Goal: Information Seeking & Learning: Learn about a topic

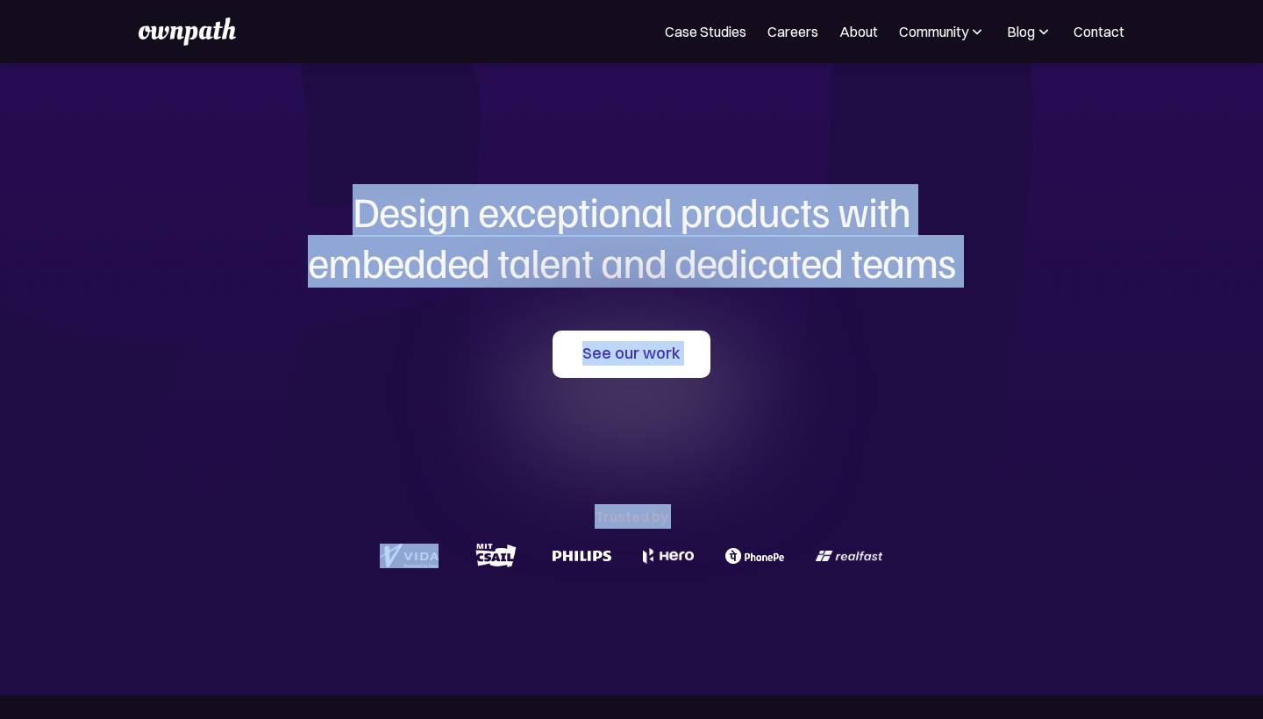
drag, startPoint x: 358, startPoint y: 215, endPoint x: 756, endPoint y: 525, distance: 504.9
click at [756, 517] on div "Design exceptional products with embedded talent and dedicated teams with us Se…" at bounding box center [631, 379] width 842 height 632
click at [888, 550] on div at bounding box center [631, 555] width 842 height 33
drag, startPoint x: 352, startPoint y: 216, endPoint x: 919, endPoint y: 554, distance: 660.7
click at [919, 554] on div "Design exceptional products with embedded talent and dedicated teams with us Se…" at bounding box center [631, 379] width 842 height 632
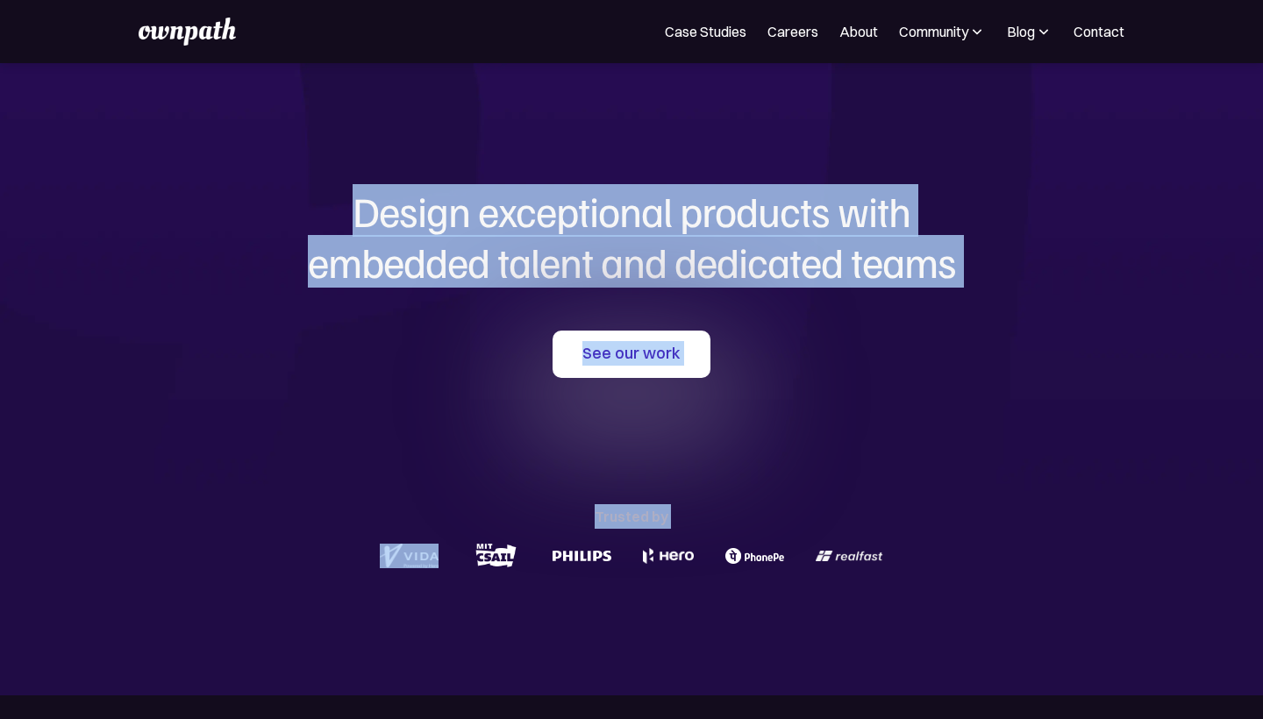
click at [916, 558] on div at bounding box center [631, 555] width 842 height 33
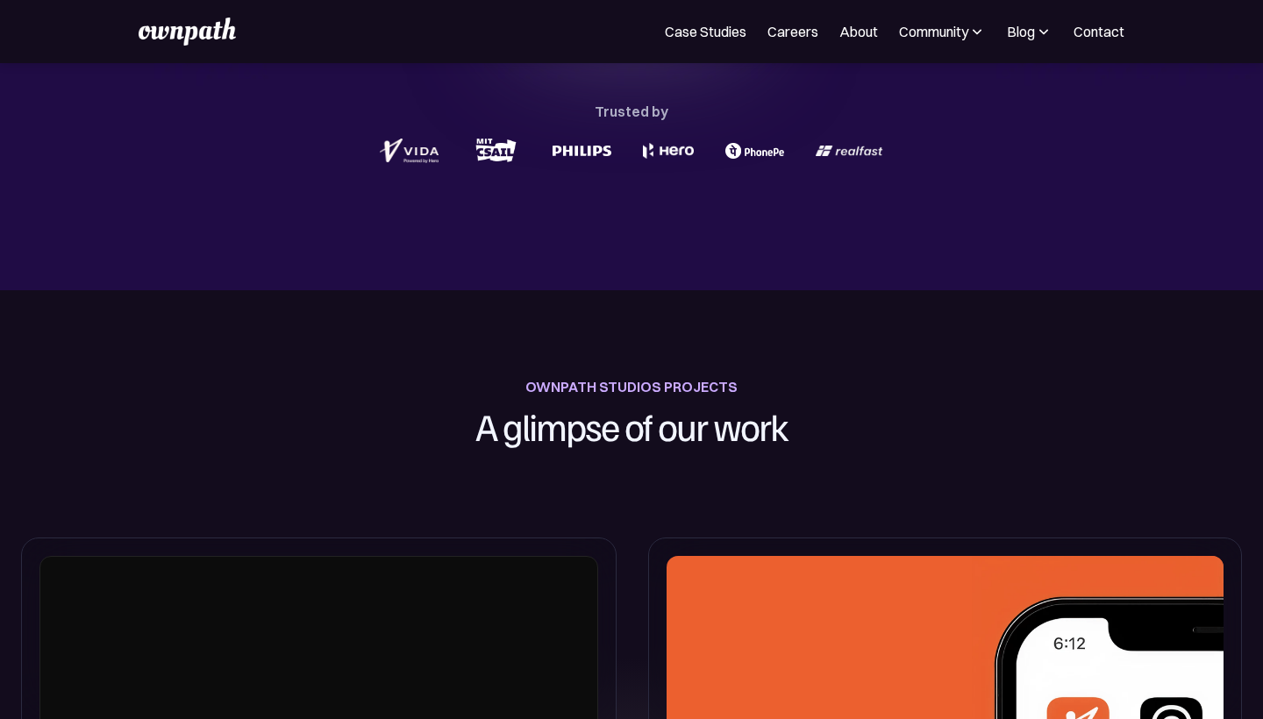
scroll to position [439, 0]
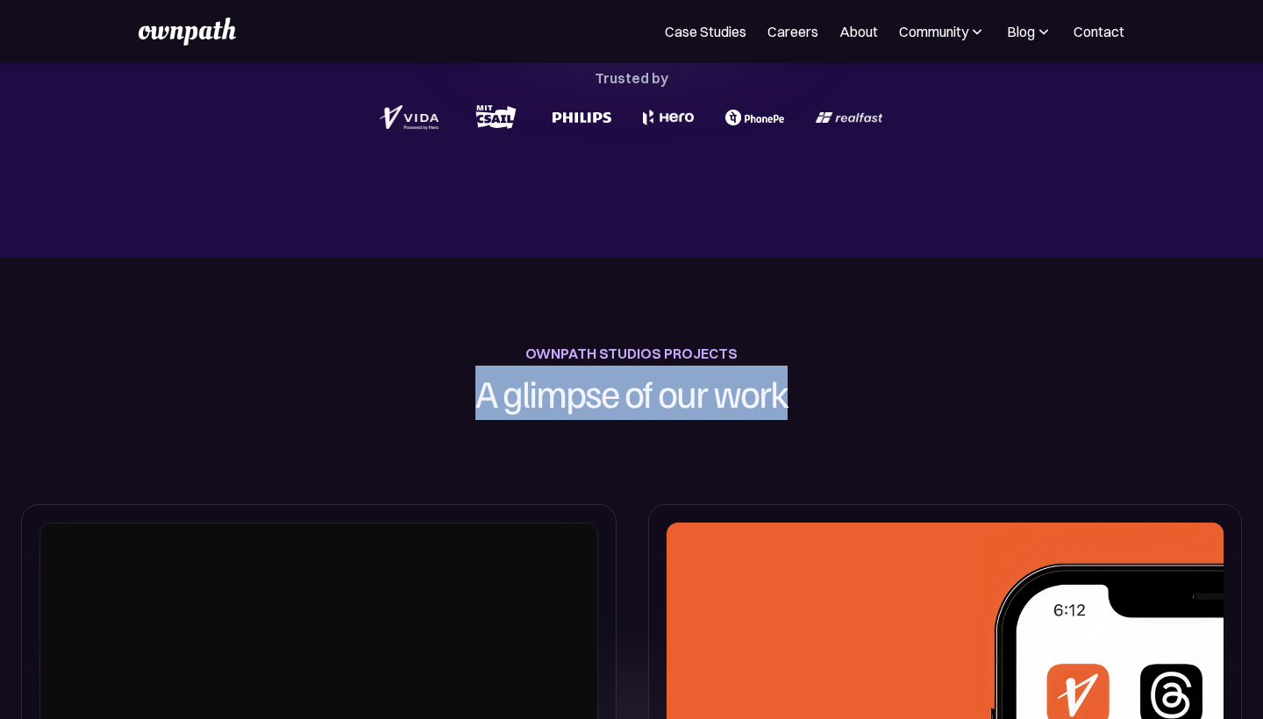
drag, startPoint x: 479, startPoint y: 392, endPoint x: 805, endPoint y: 391, distance: 326.3
click at [805, 391] on h1 "A glimpse of our work" at bounding box center [632, 393] width 488 height 54
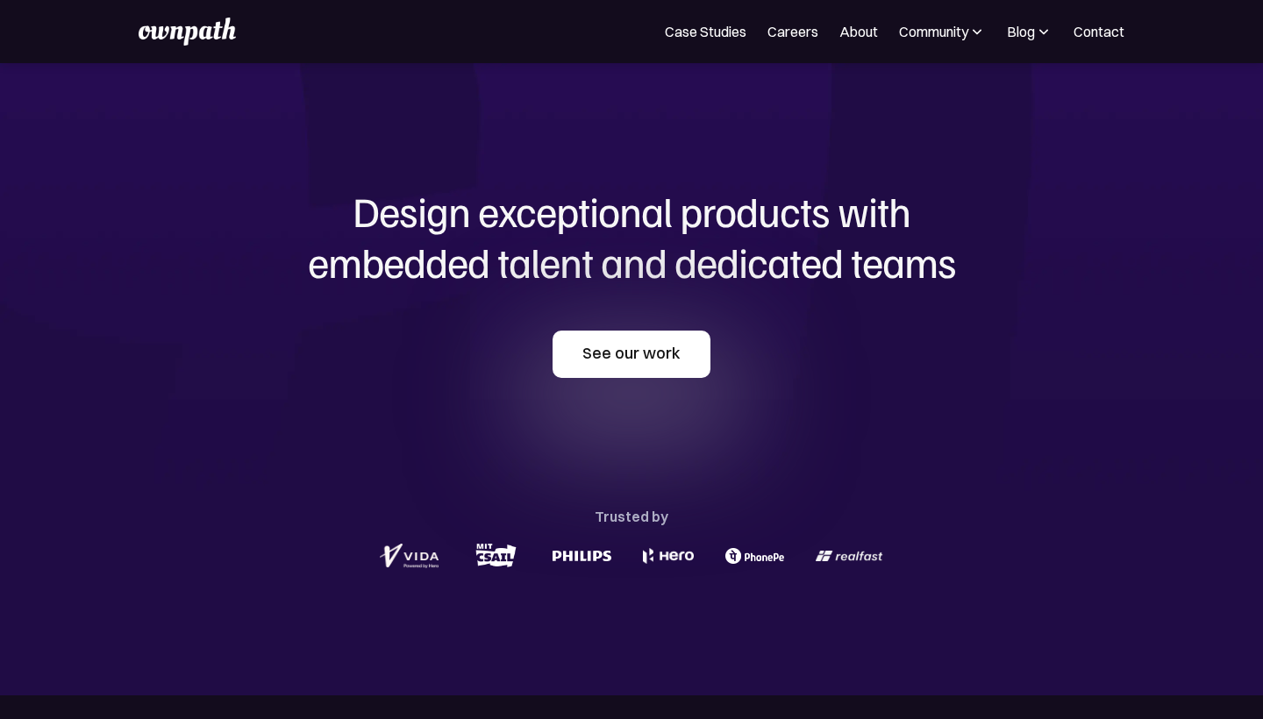
scroll to position [0, 0]
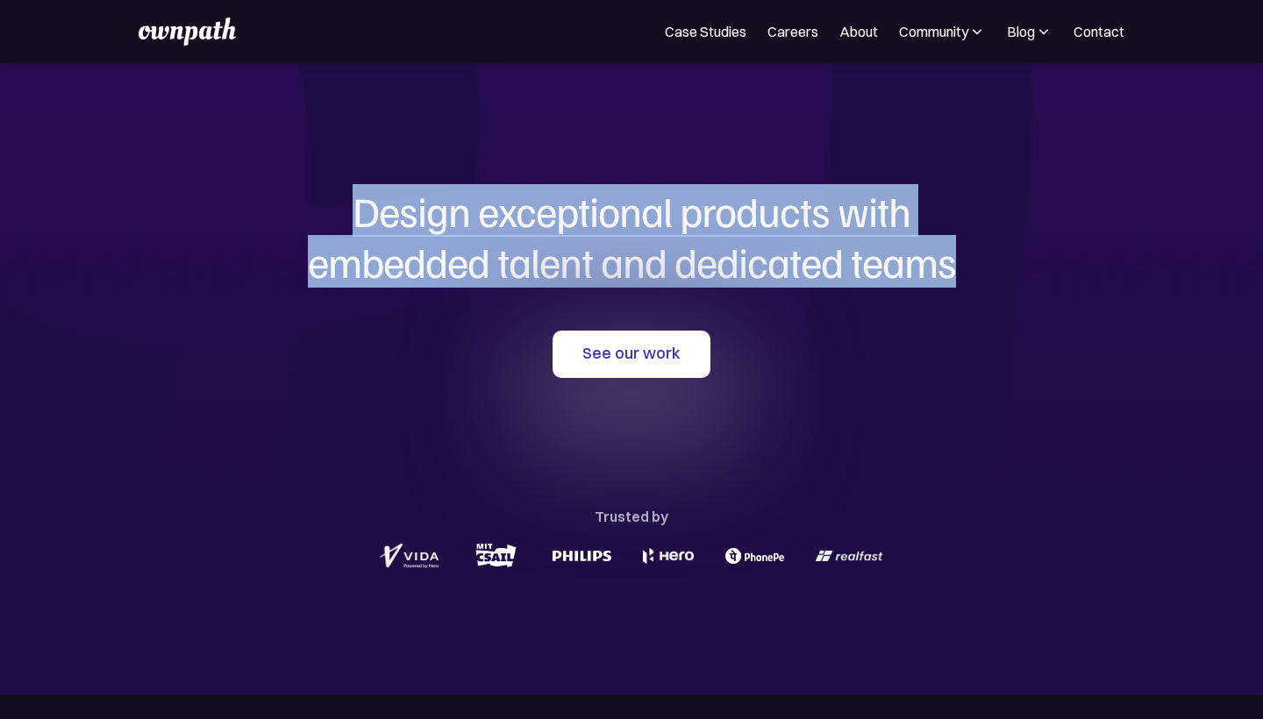
drag, startPoint x: 353, startPoint y: 210, endPoint x: 1000, endPoint y: 286, distance: 650.8
click at [1000, 286] on div "Design exceptional products with embedded talent and dedicated teams with us" at bounding box center [631, 241] width 842 height 110
click at [952, 255] on h1 "Design exceptional products with embedded talent and dedicated teams" at bounding box center [631, 236] width 842 height 101
drag, startPoint x: 350, startPoint y: 210, endPoint x: 1015, endPoint y: 250, distance: 666.0
click at [1015, 249] on h1 "Design exceptional products with embedded talent and dedicated teams" at bounding box center [631, 236] width 842 height 101
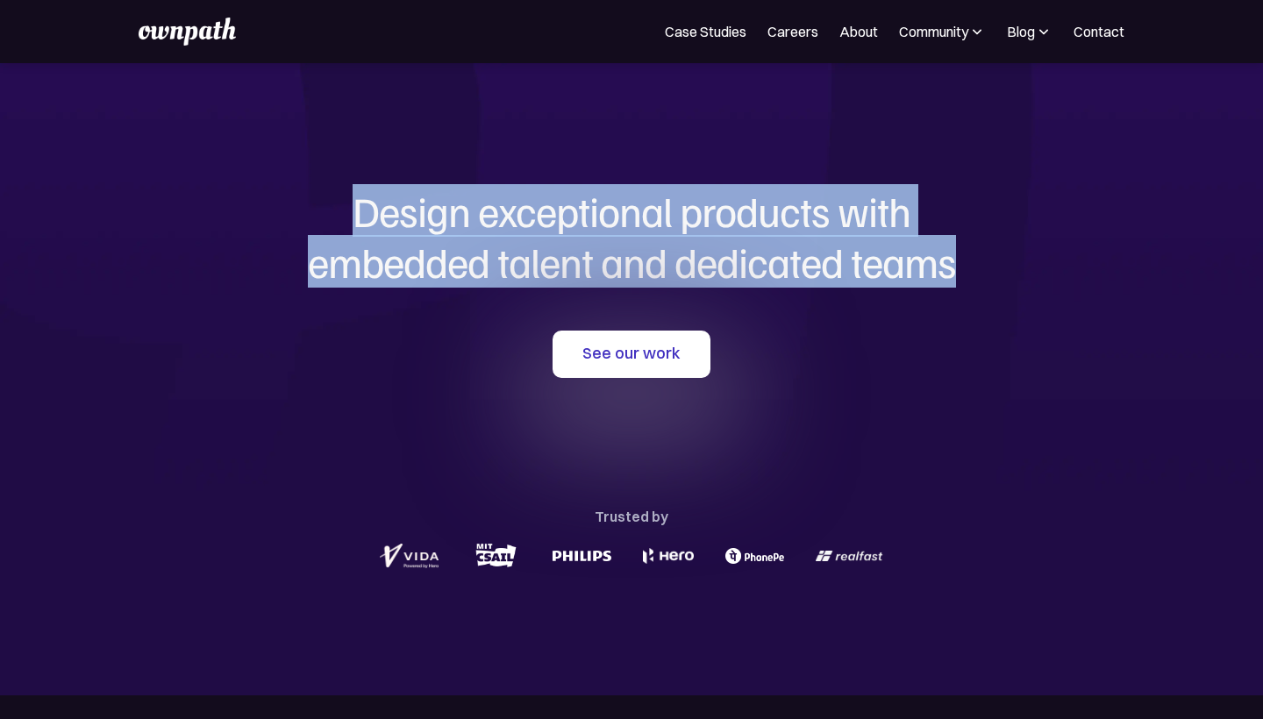
click at [1015, 250] on h1 "Design exceptional products with embedded talent and dedicated teams" at bounding box center [631, 236] width 842 height 101
drag, startPoint x: 350, startPoint y: 209, endPoint x: 1015, endPoint y: 249, distance: 666.0
click at [1015, 249] on h1 "Design exceptional products with embedded talent and dedicated teams" at bounding box center [631, 236] width 842 height 101
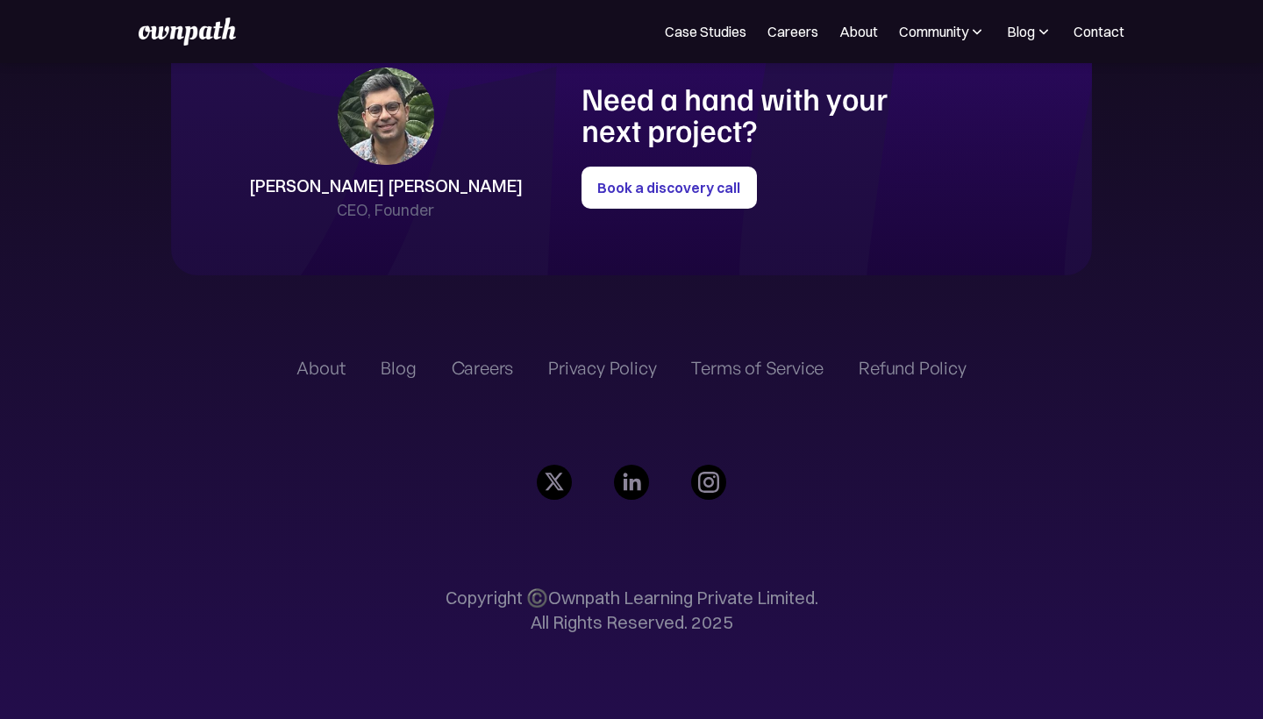
scroll to position [4076, 0]
click at [861, 33] on link "About" at bounding box center [858, 31] width 39 height 21
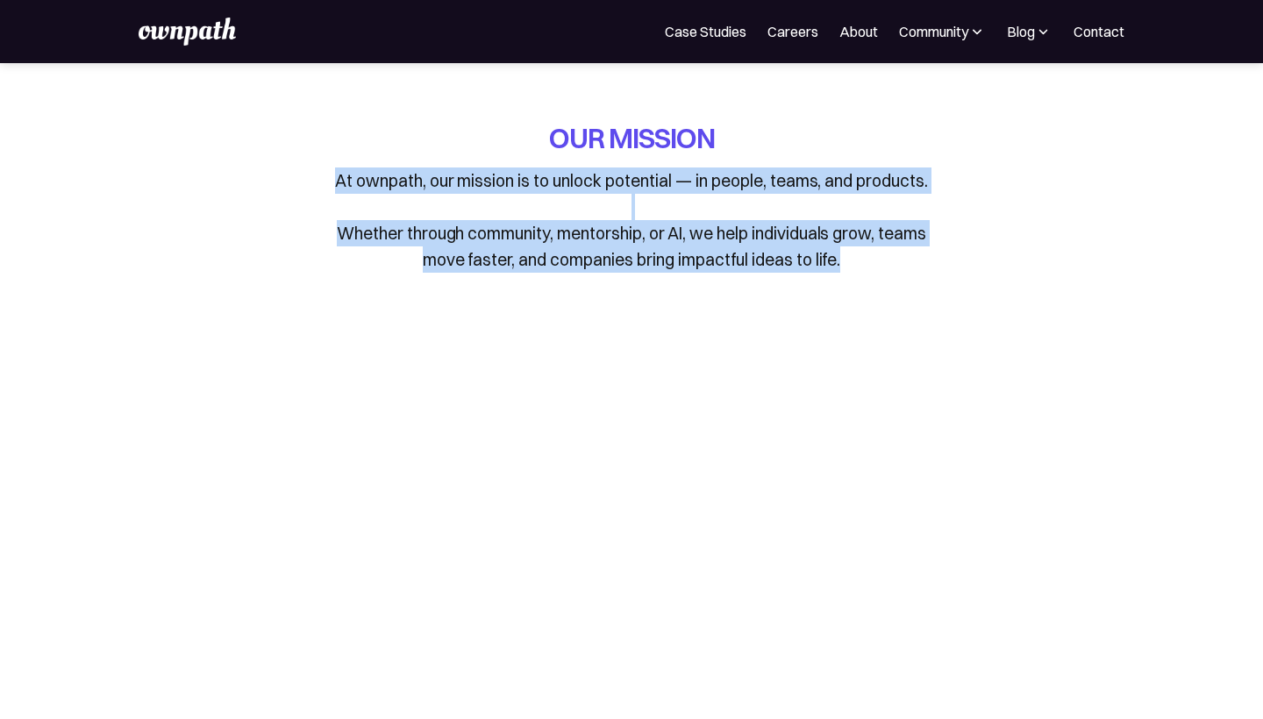
drag, startPoint x: 337, startPoint y: 178, endPoint x: 817, endPoint y: 286, distance: 491.7
click at [817, 286] on div "OUR MISSION At ownpath, our mission is to unlock potential — in people, teams, …" at bounding box center [631, 209] width 817 height 180
click at [845, 262] on p "At ownpath, our mission is to unlock potential — in people, teams, and products…" at bounding box center [632, 220] width 614 height 105
drag, startPoint x: 845, startPoint y: 262, endPoint x: 536, endPoint y: 123, distance: 338.7
click at [536, 123] on div "OUR MISSION At ownpath, our mission is to unlock potential — in people, teams, …" at bounding box center [632, 195] width 614 height 153
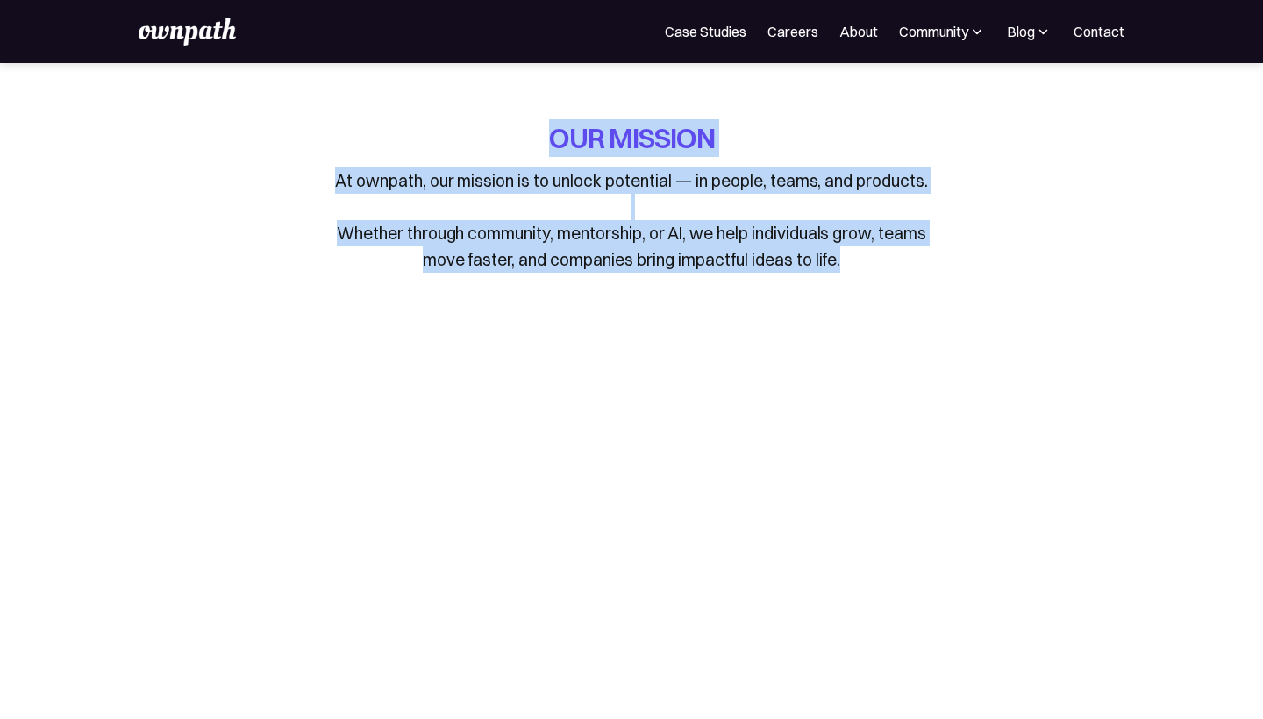
click at [536, 123] on div "OUR MISSION At ownpath, our mission is to unlock potential — in people, teams, …" at bounding box center [632, 195] width 614 height 153
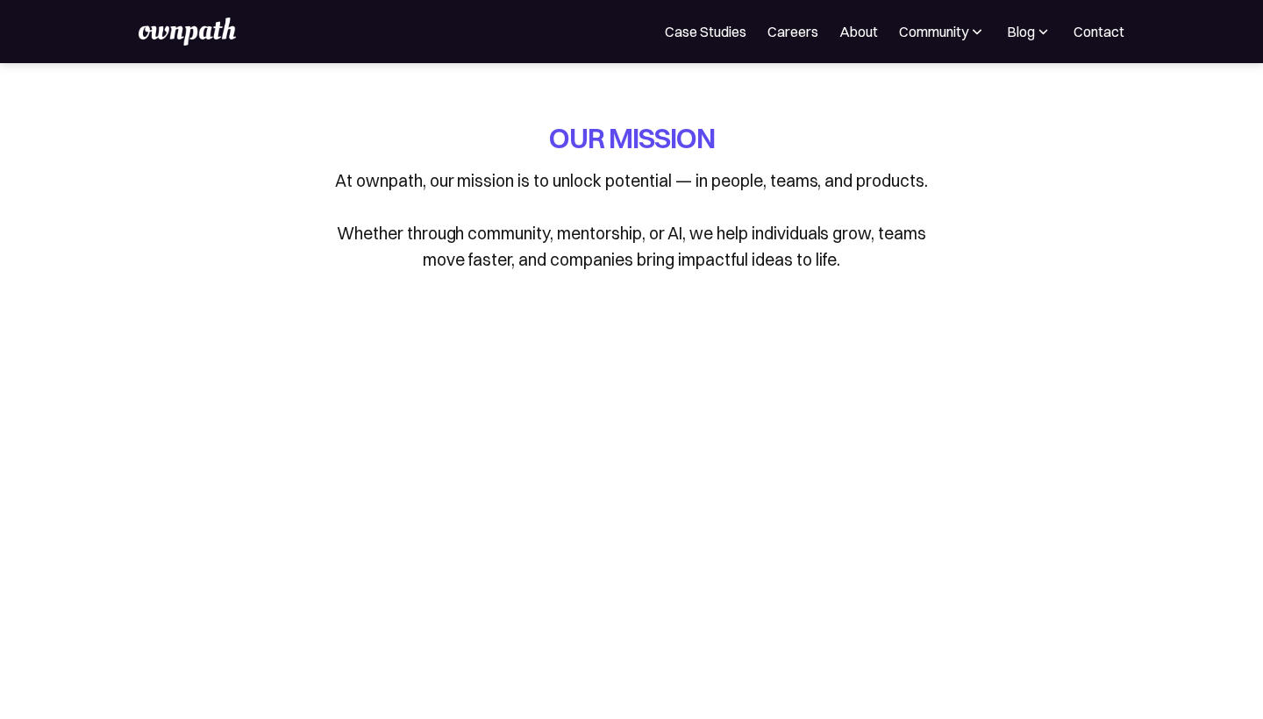
click at [974, 32] on img at bounding box center [977, 32] width 18 height 18
click at [809, 255] on p "At ownpath, our mission is to unlock potential — in people, teams, and products…" at bounding box center [632, 220] width 614 height 105
